Goal: Task Accomplishment & Management: Complete application form

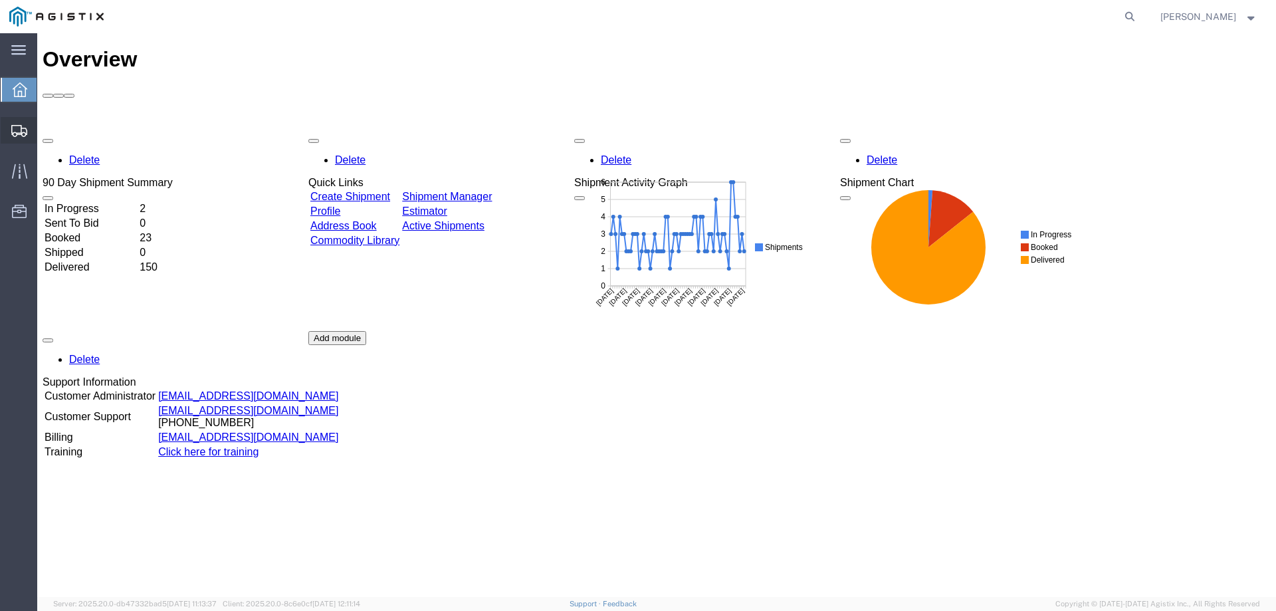
click at [0, 0] on span "Create from Template" at bounding box center [0, 0] width 0 height 0
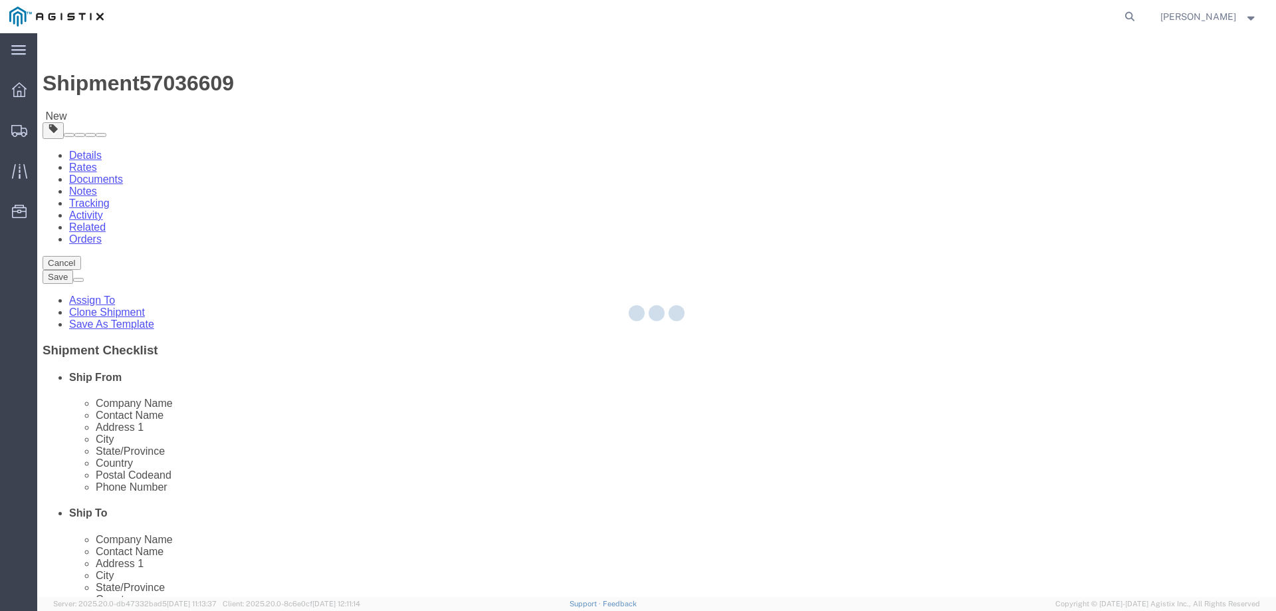
select select
select select "65511"
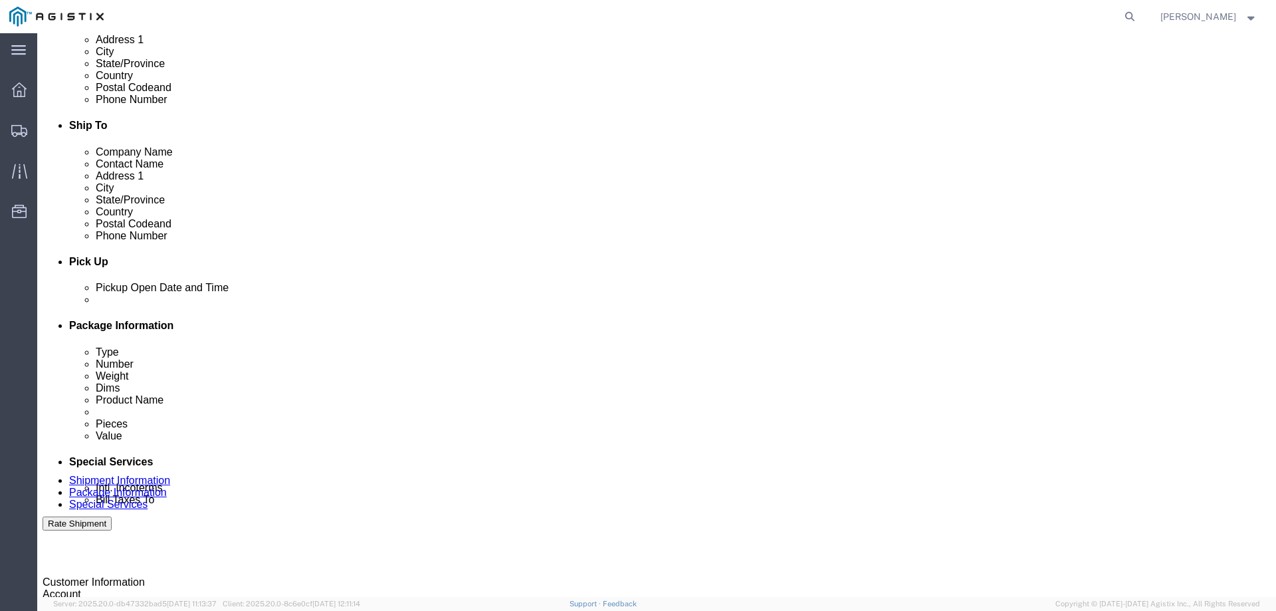
scroll to position [399, 0]
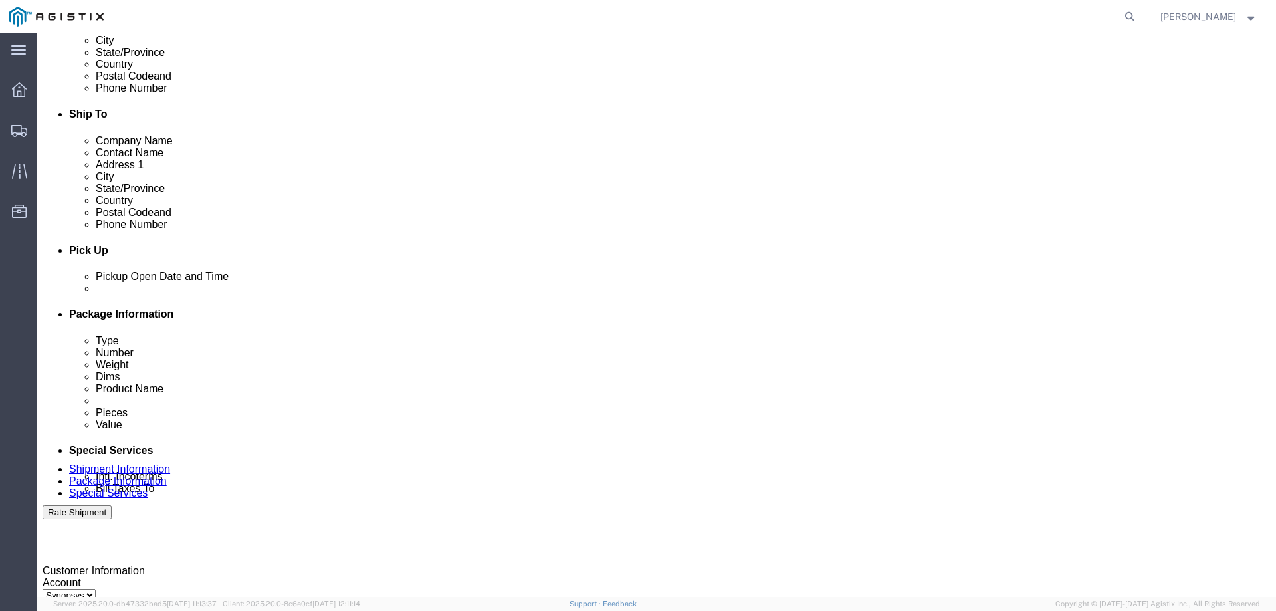
click div
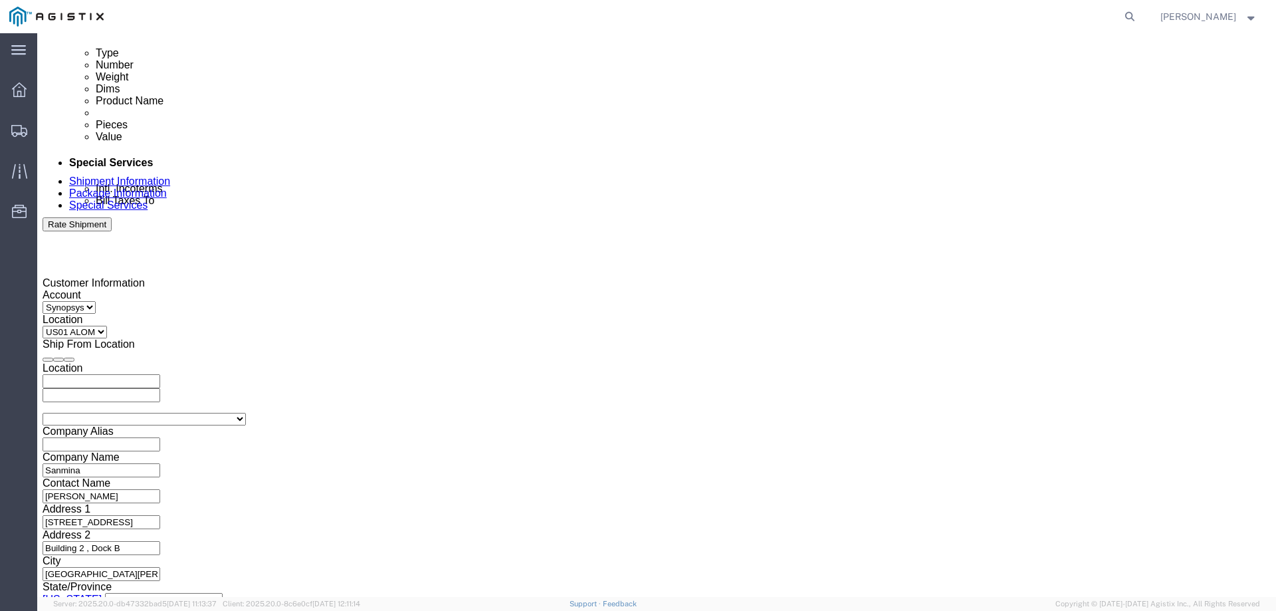
type input "3:01 PM"
click button "Apply"
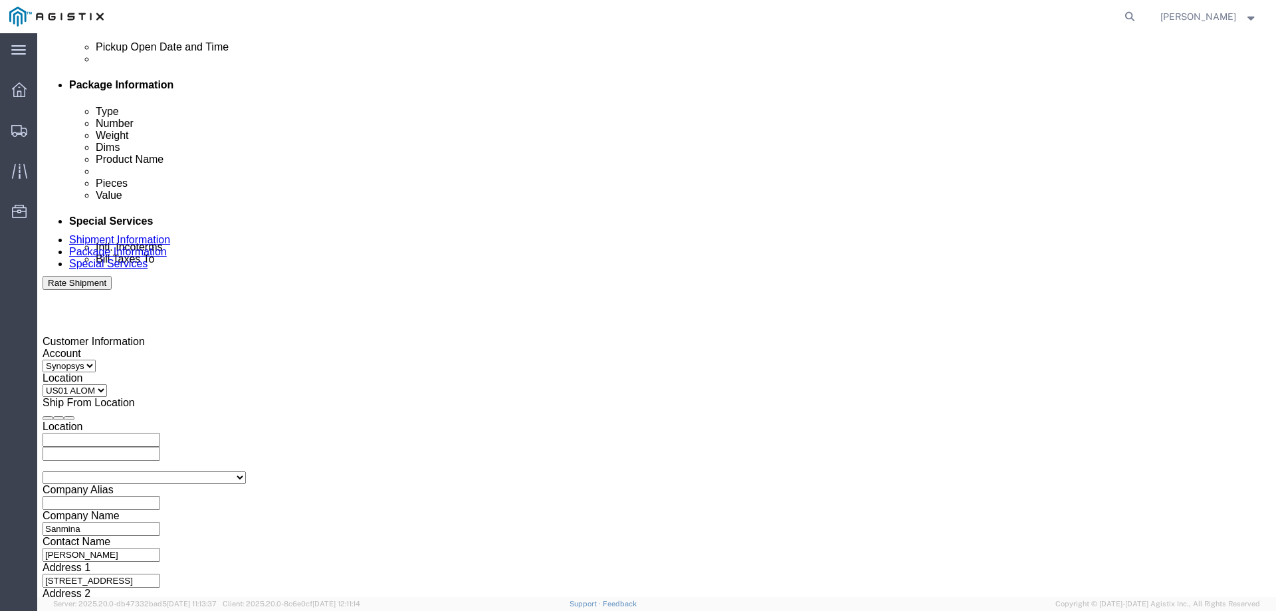
scroll to position [553, 0]
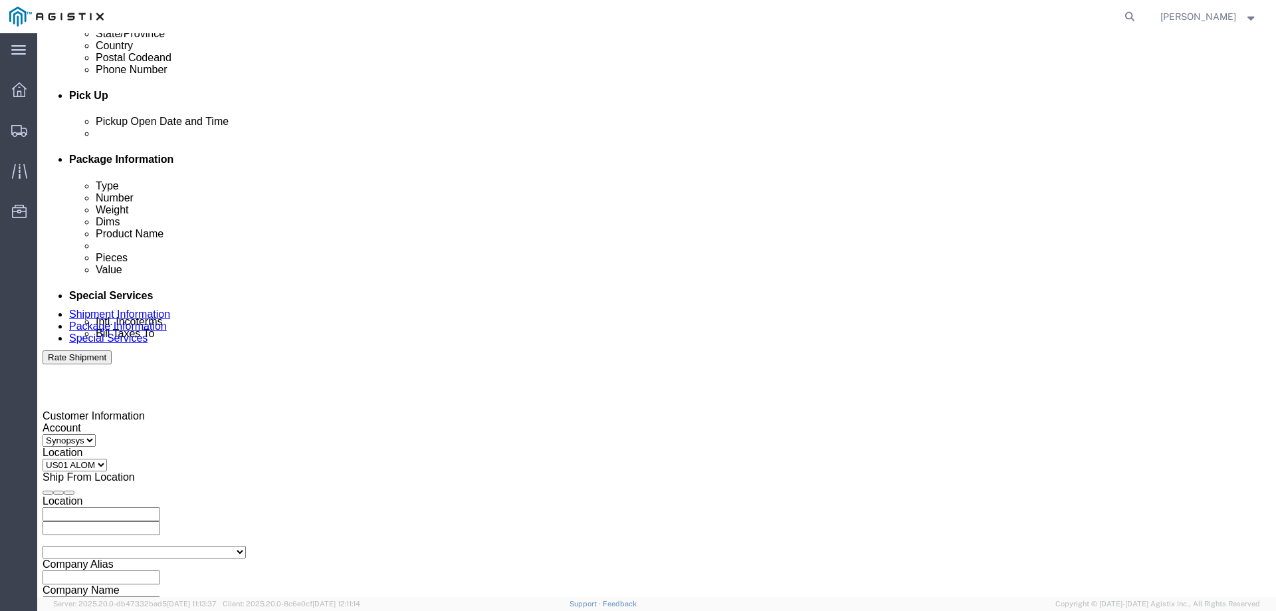
click div
type input "4:00 PM"
click button "Apply"
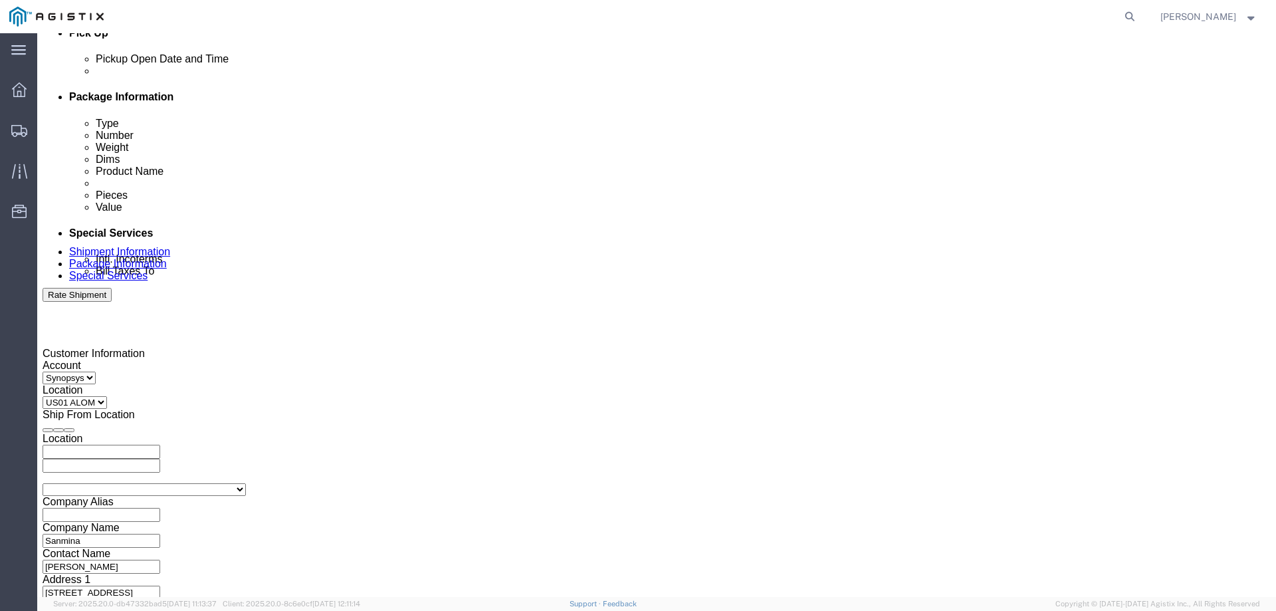
scroll to position [620, 0]
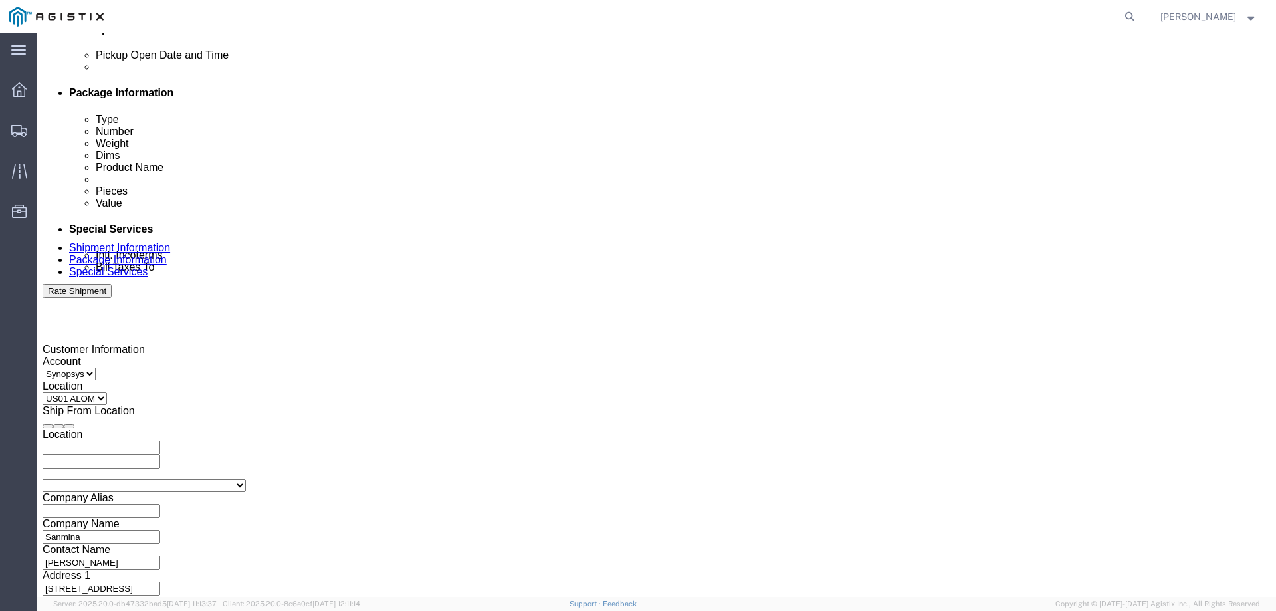
click input "3000021386"
paste input "3000021462"
type input "3000021386, 3000021462"
click div "References Add reference"
click link "Package Information"
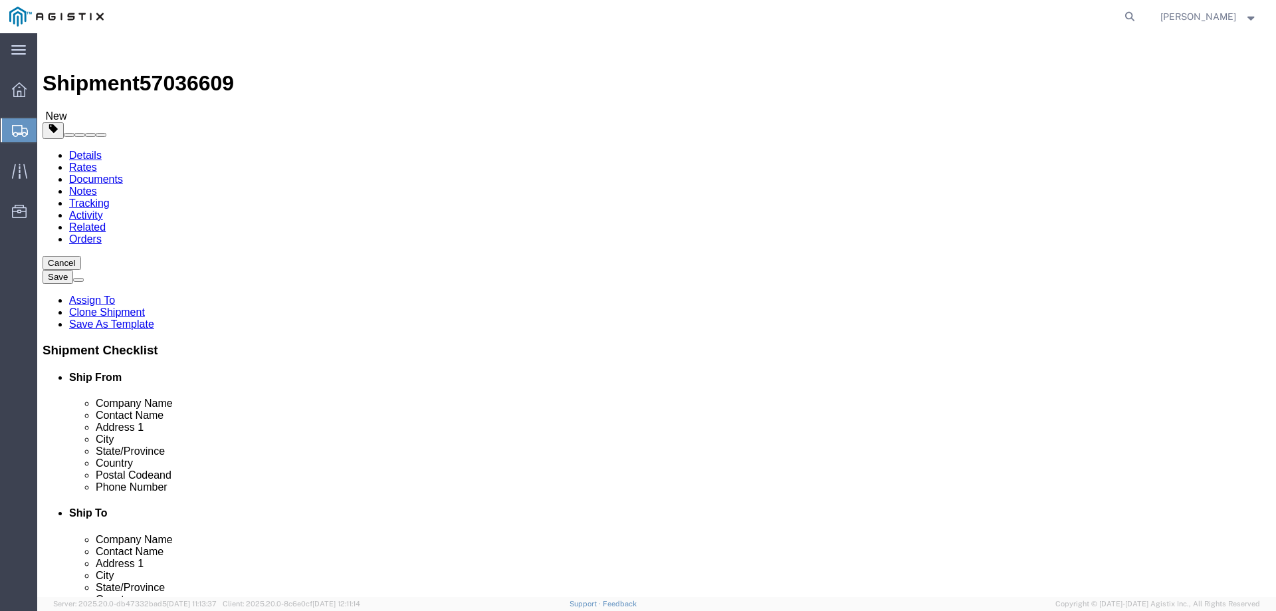
click input "1"
type input "2"
click dd "1.00 Each"
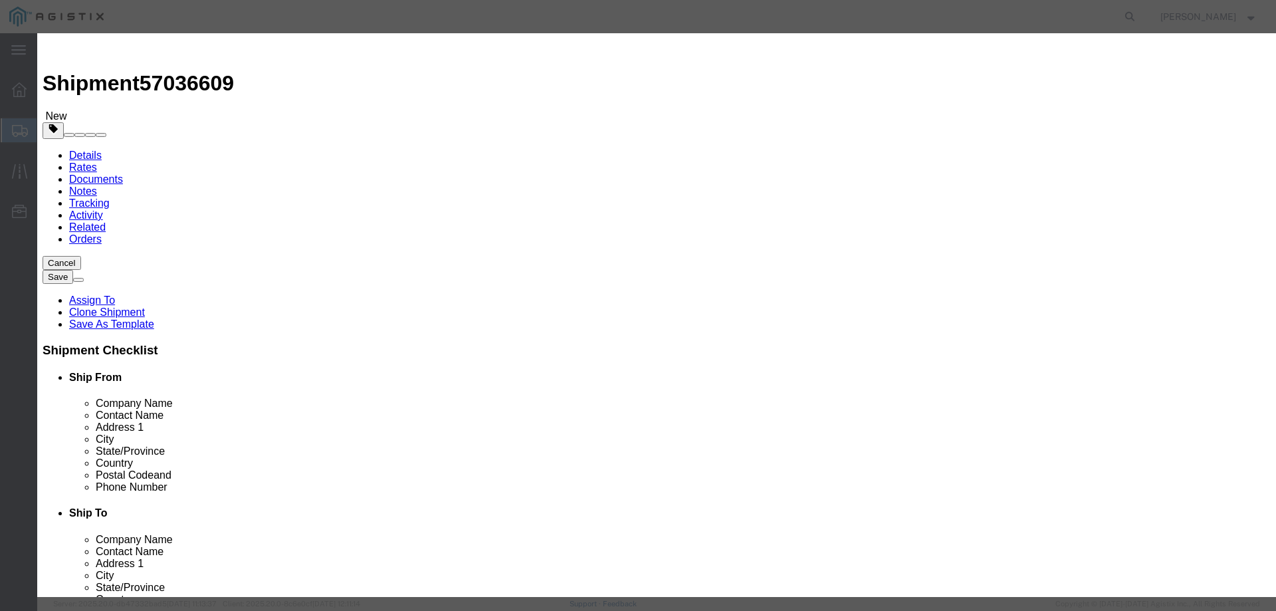
click input "1.00"
type input "1"
type input "2"
click input "S/N: C075544"
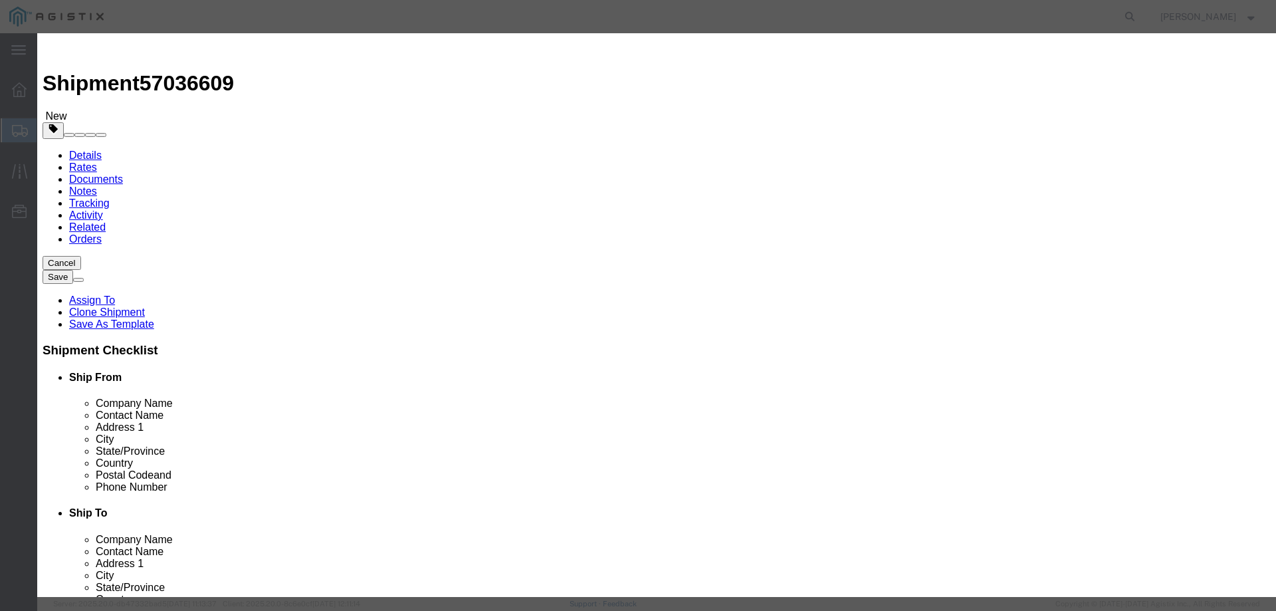
type input "S/N: C075613, C081549"
click button "Save & Close"
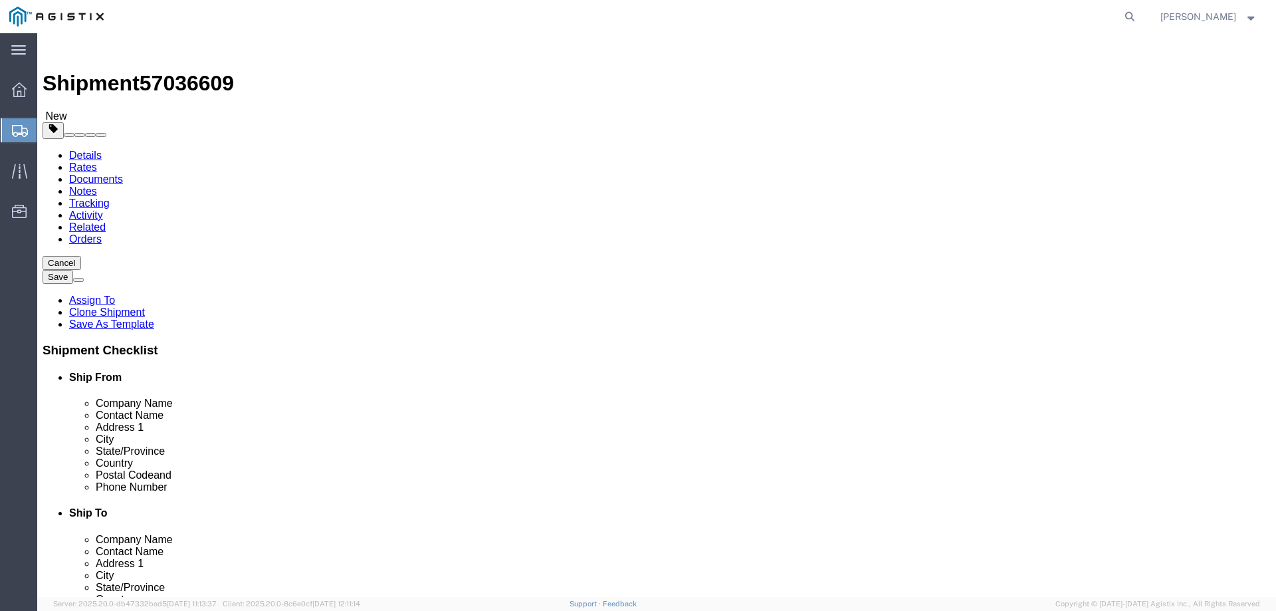
click icon
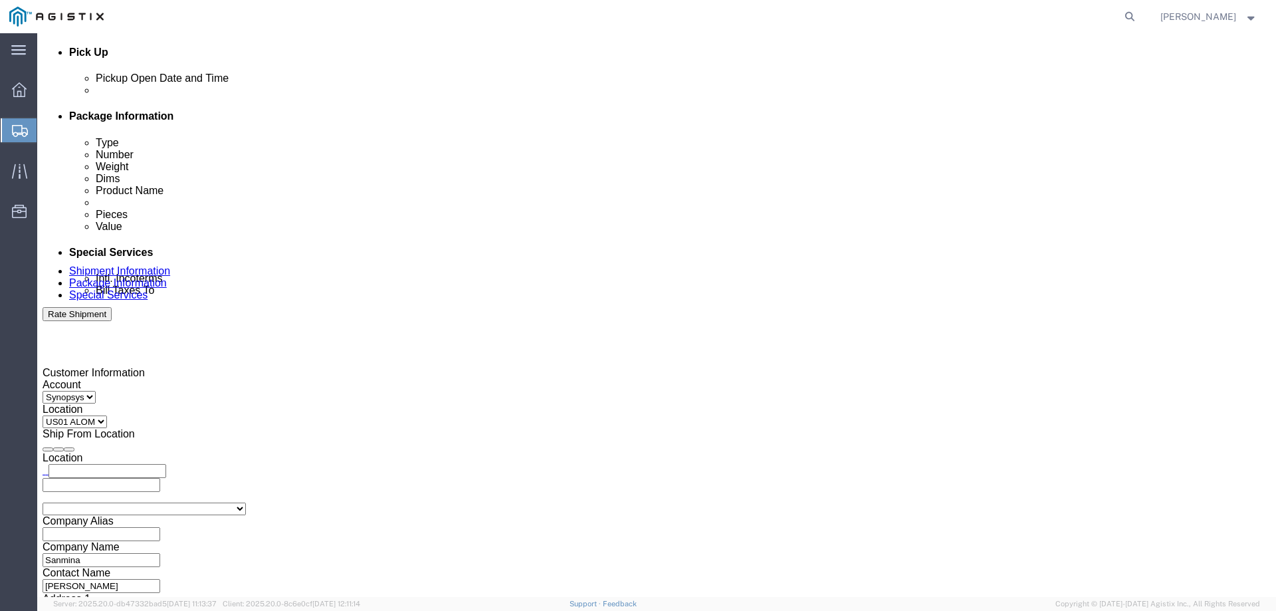
scroll to position [598, 0]
click textarea "S/N: C075544"
type textarea "S/N: C075613, C081549"
click div "To rafael@synopsys.com mcamacho.sjc@airgroup.com haps_intransitshipment@synopsy…"
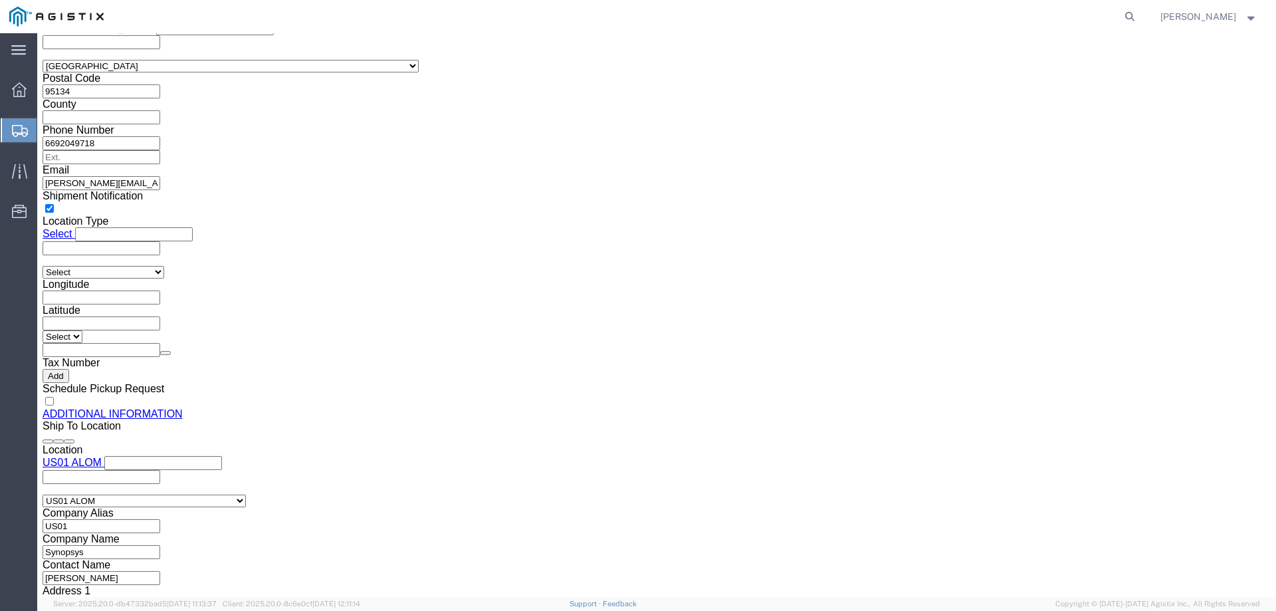
scroll to position [1322, 0]
click button "Rate Shipment"
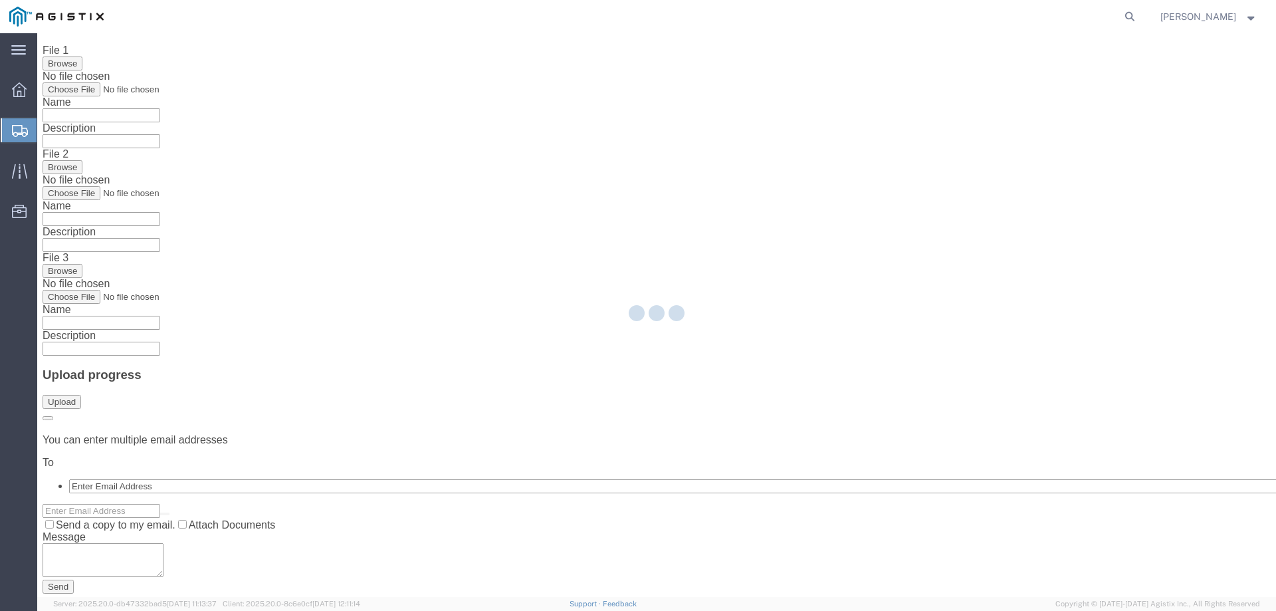
scroll to position [0, 0]
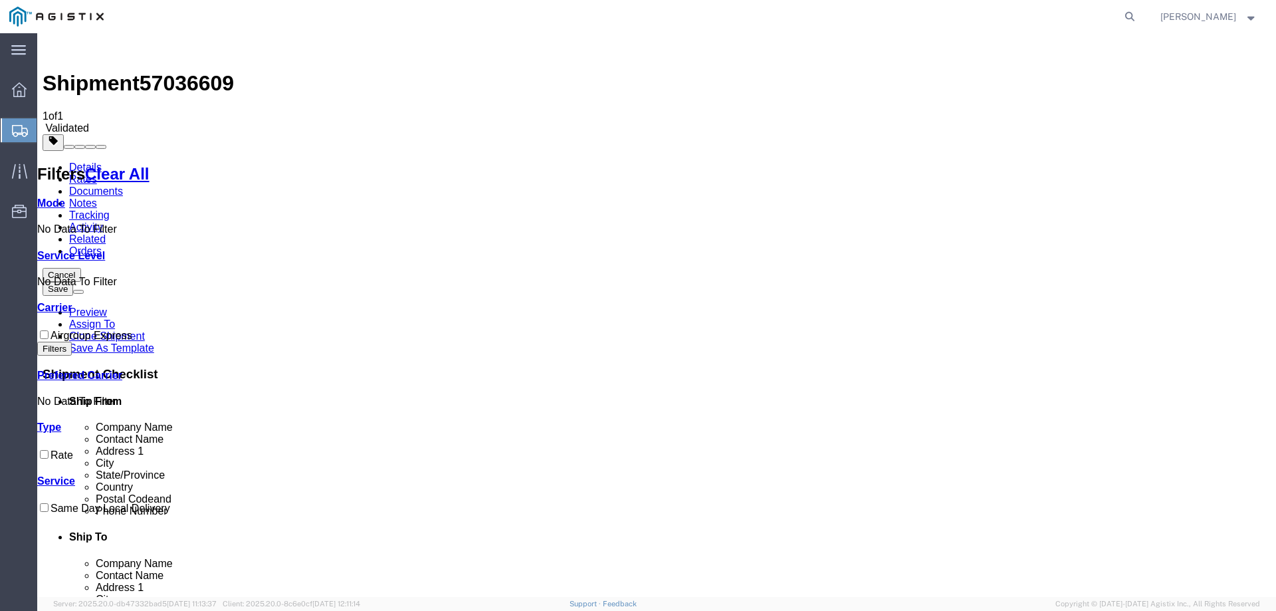
checkbox input "true"
drag, startPoint x: 1130, startPoint y: 572, endPoint x: 1127, endPoint y: 589, distance: 16.9
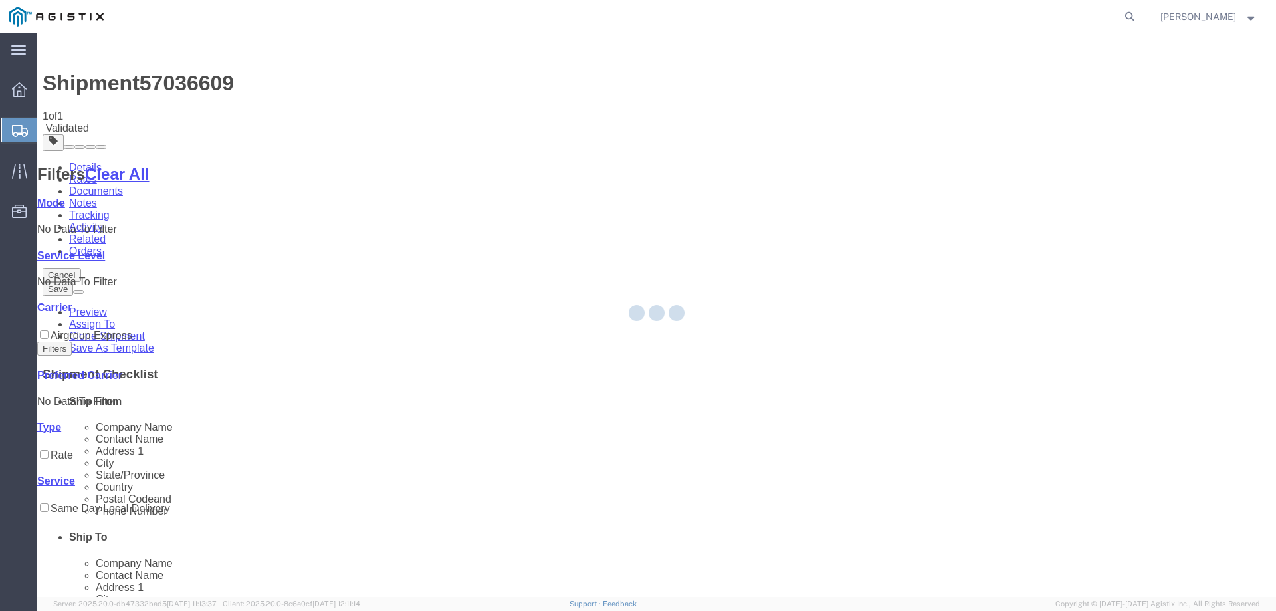
select select "65511"
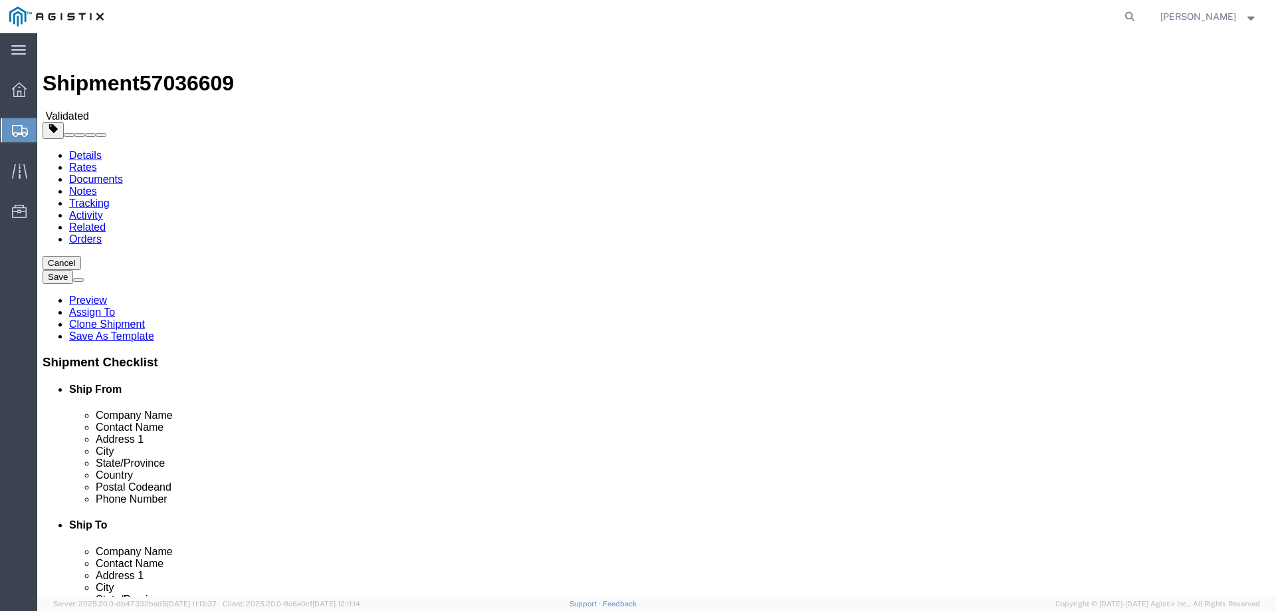
select select
select select "65511"
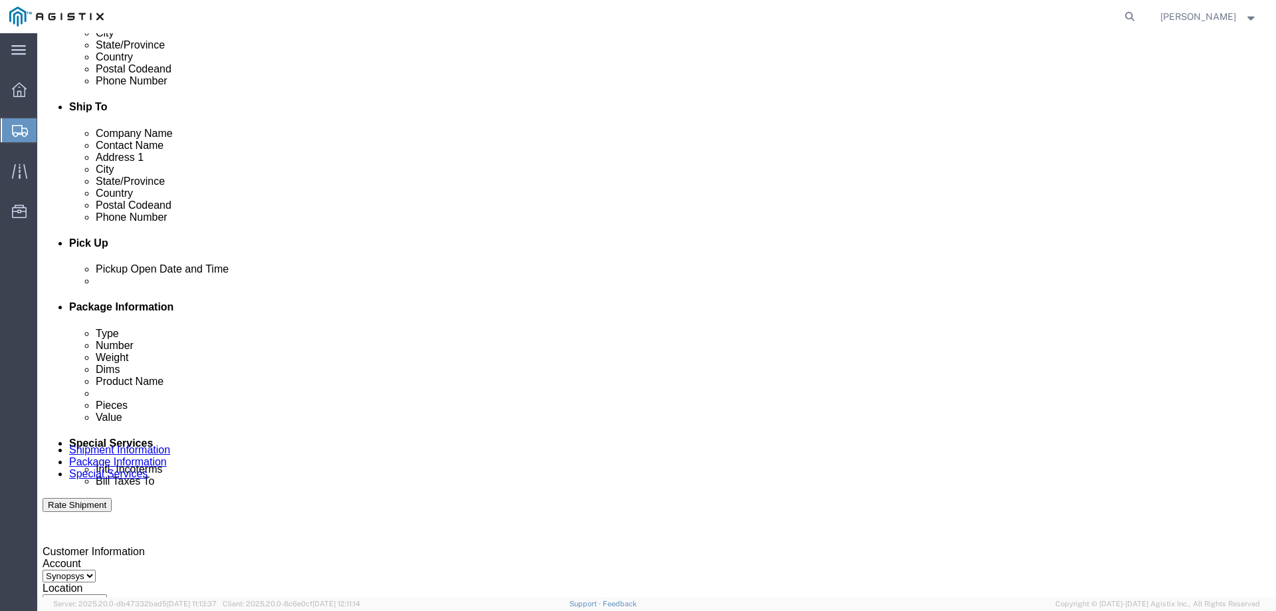
scroll to position [199, 0]
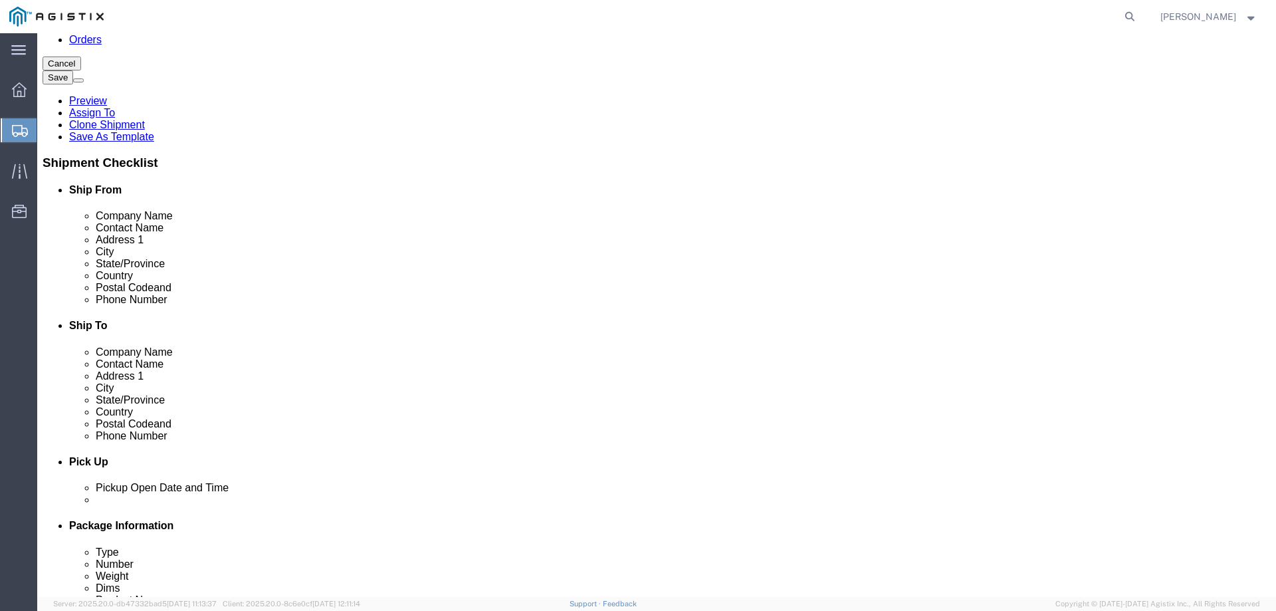
click icon
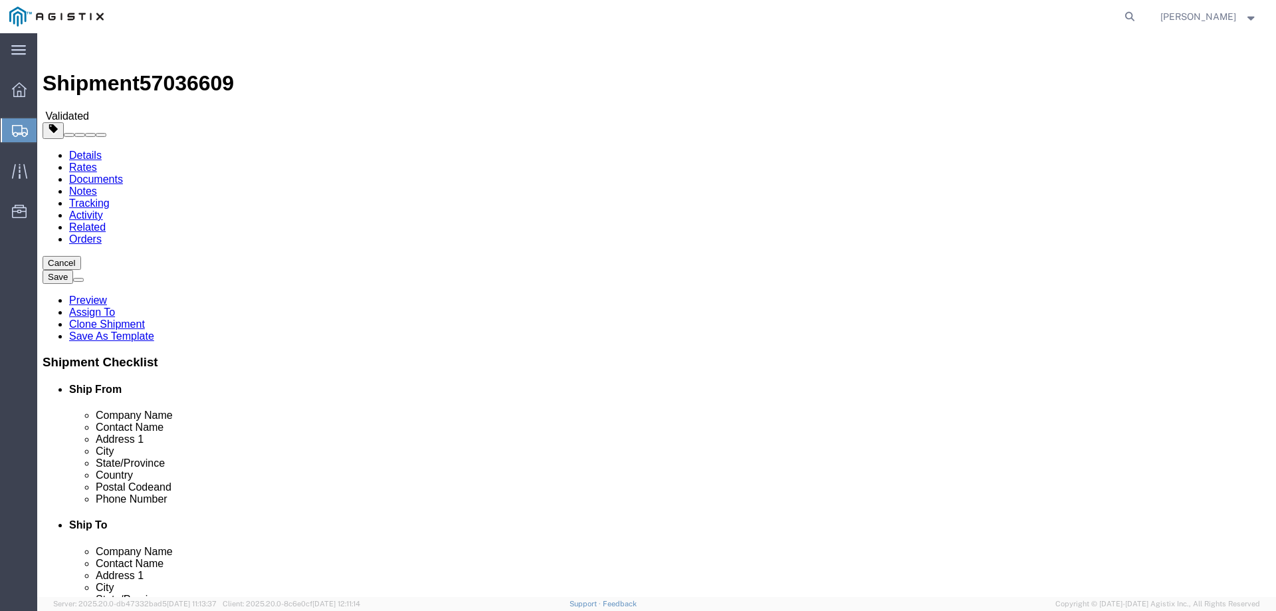
click icon
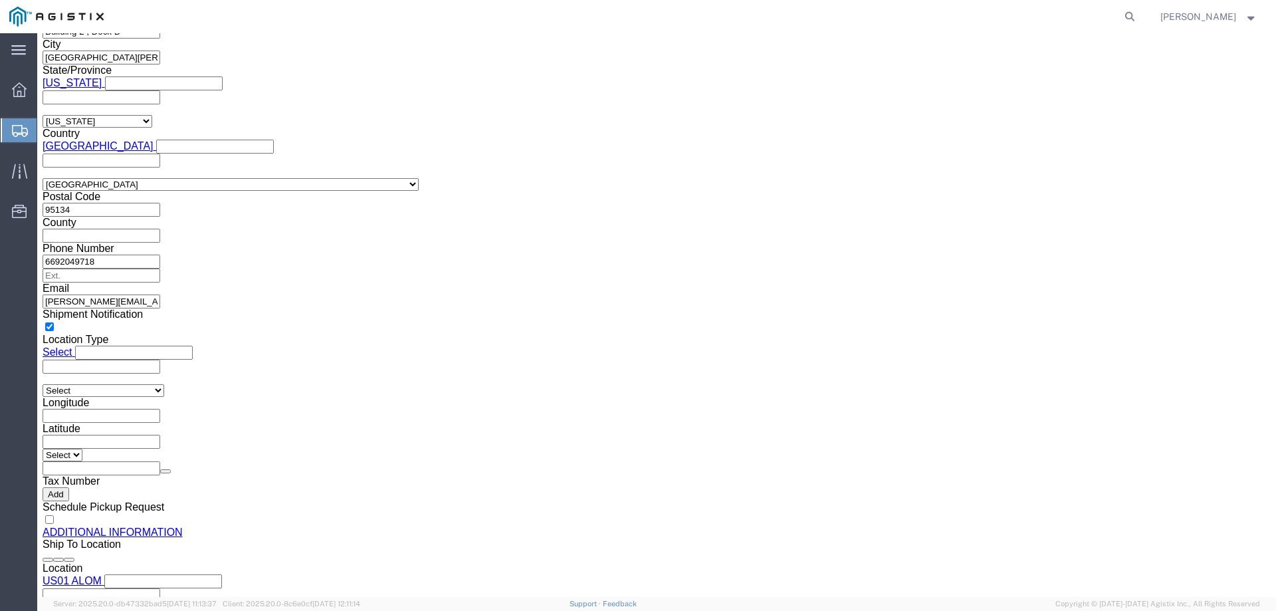
scroll to position [1322, 0]
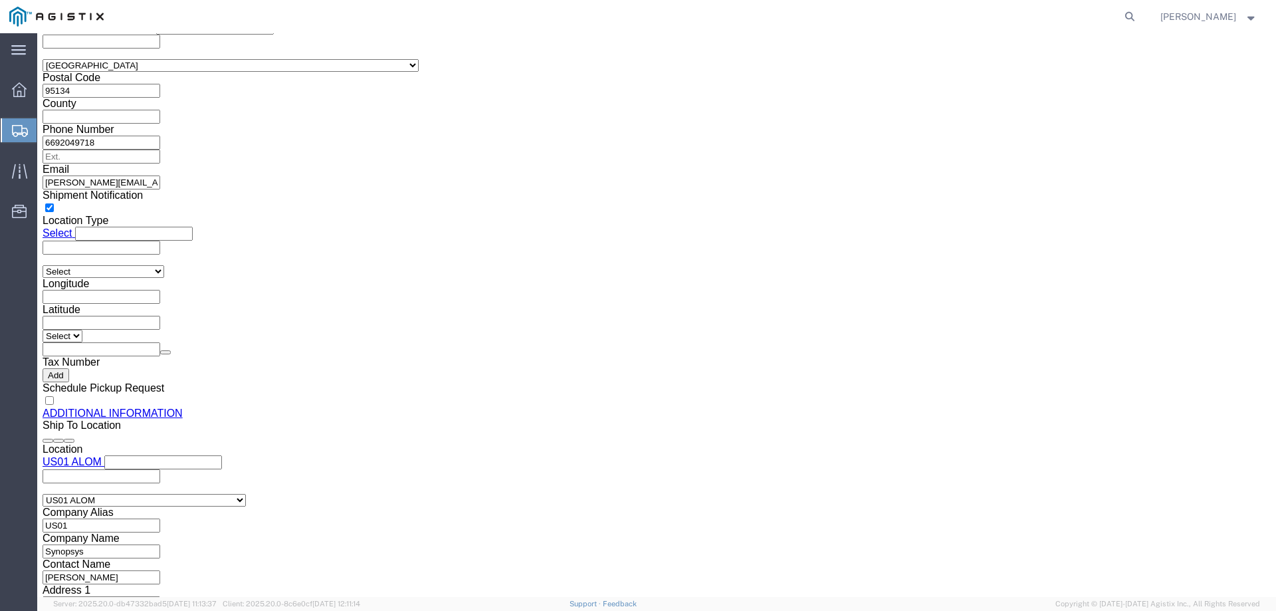
click button "Rate Shipment"
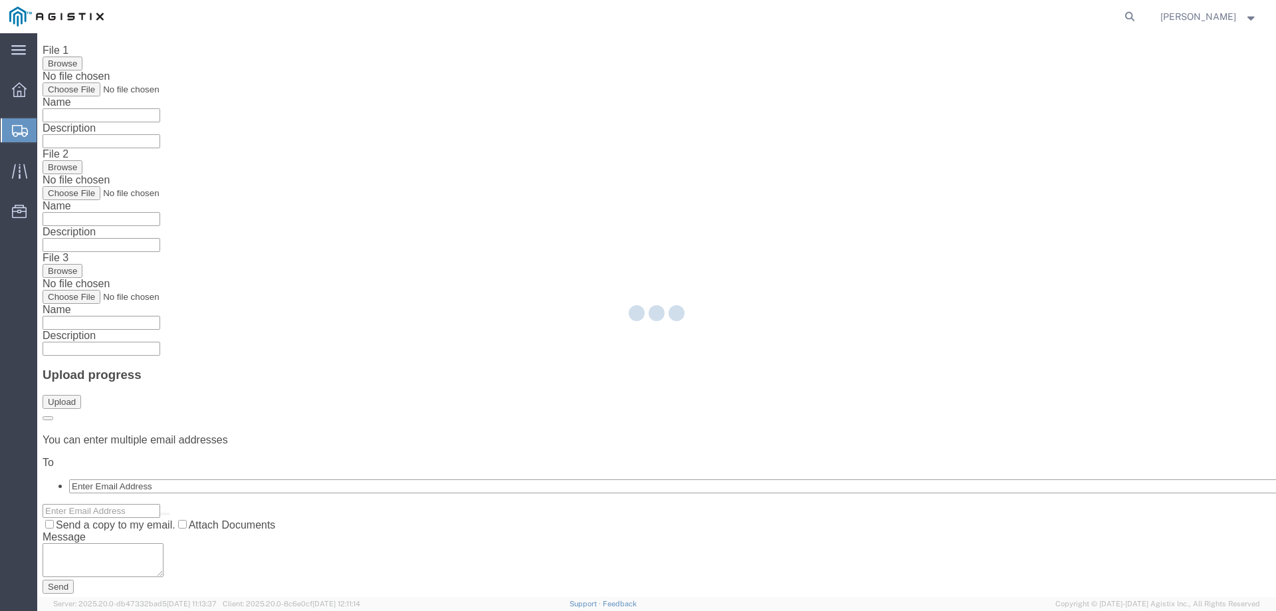
scroll to position [0, 0]
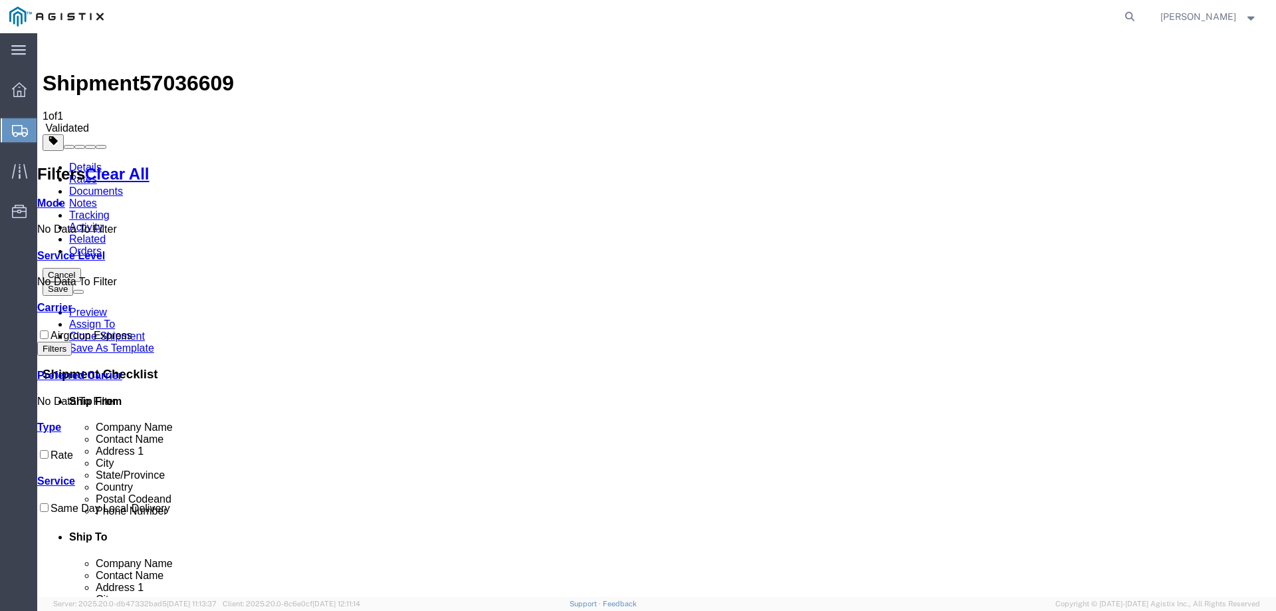
checkbox input "true"
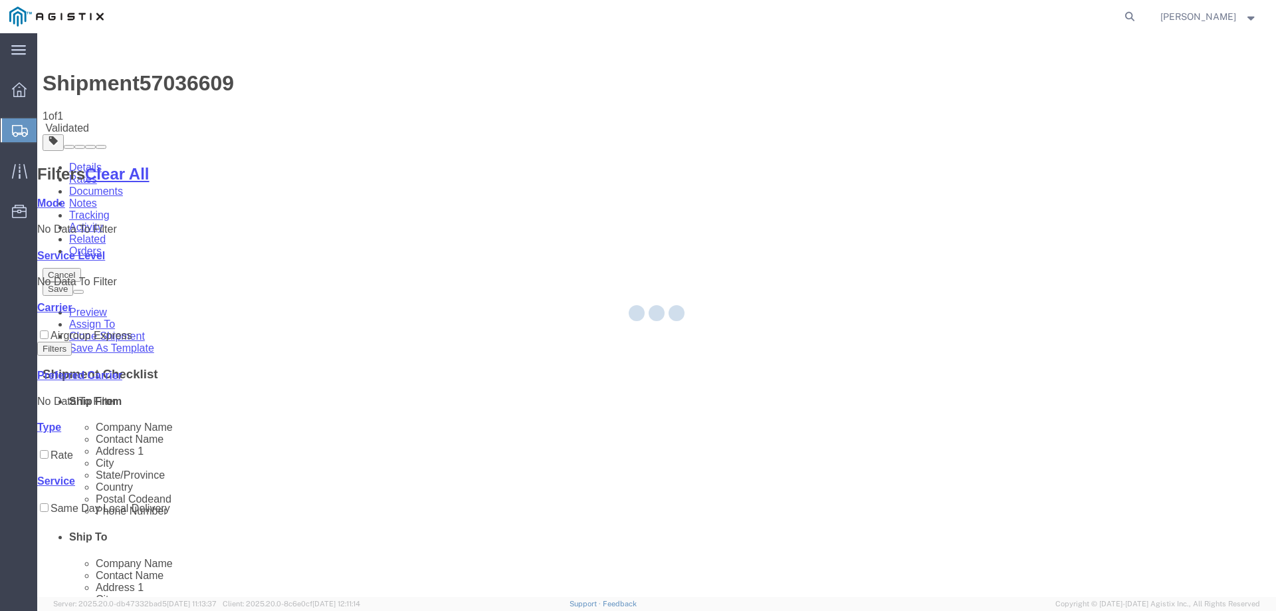
select select "65511"
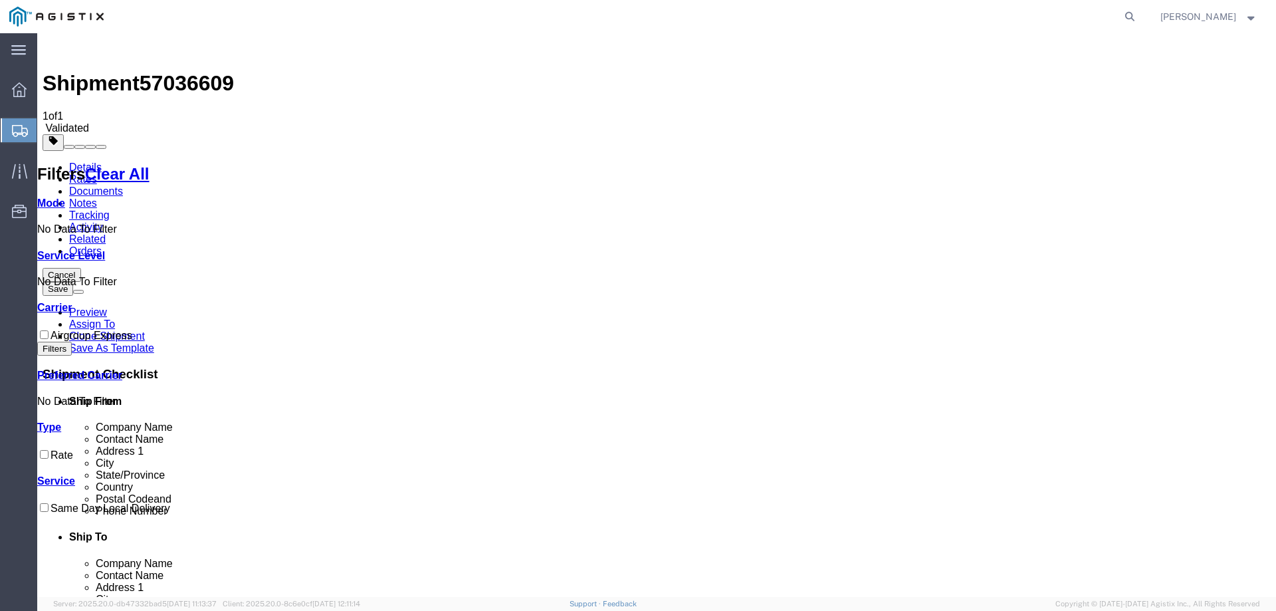
checkbox input "true"
